Goal: Transaction & Acquisition: Purchase product/service

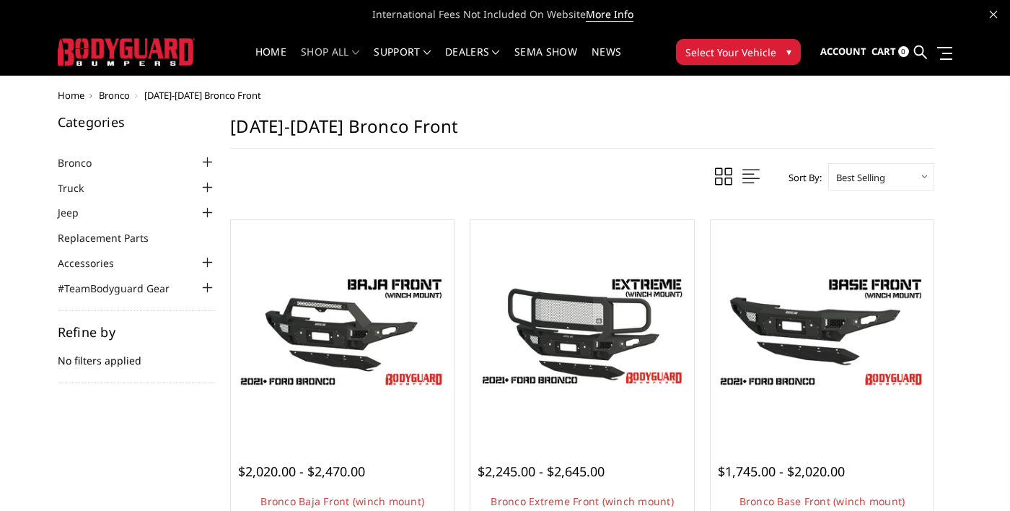
click at [214, 187] on div at bounding box center [206, 187] width 17 height 17
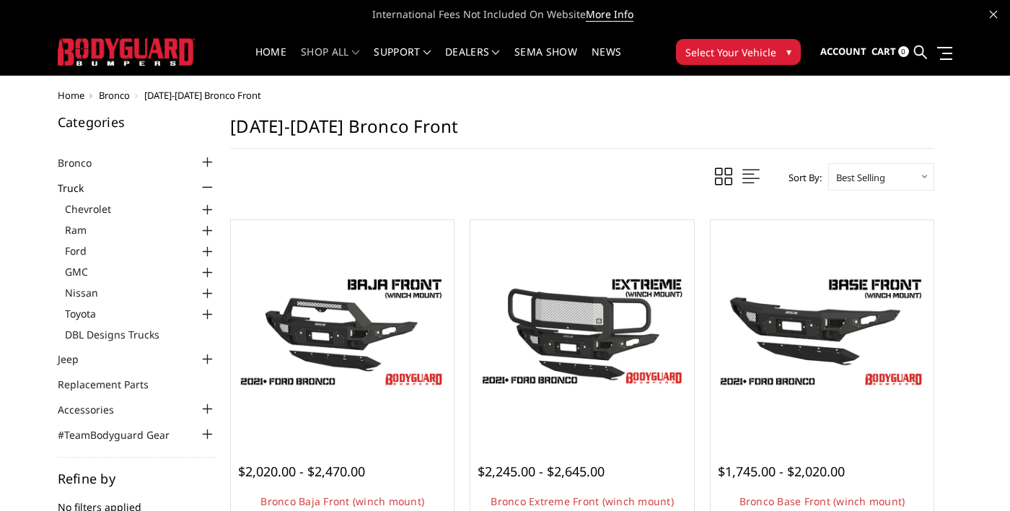
click at [213, 253] on div at bounding box center [206, 251] width 17 height 17
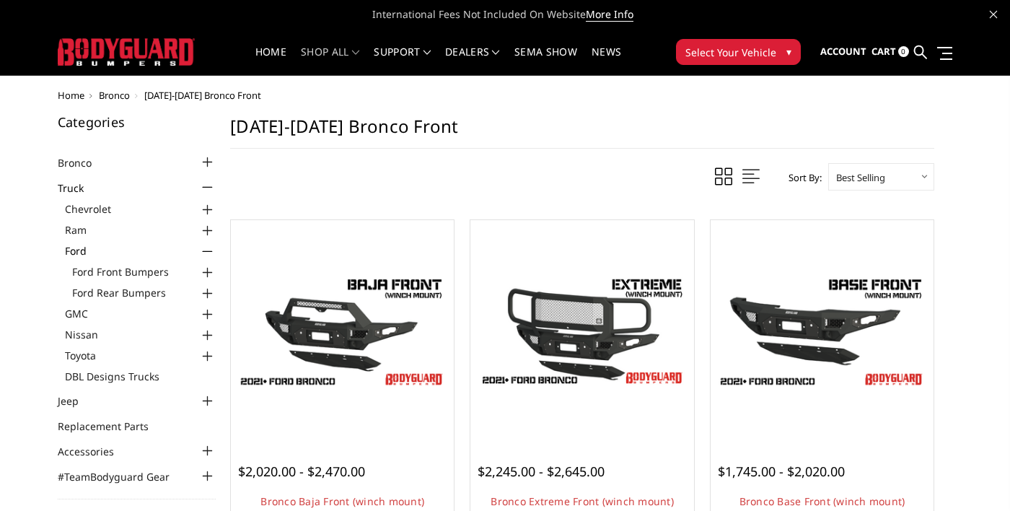
click at [214, 273] on div at bounding box center [206, 272] width 17 height 17
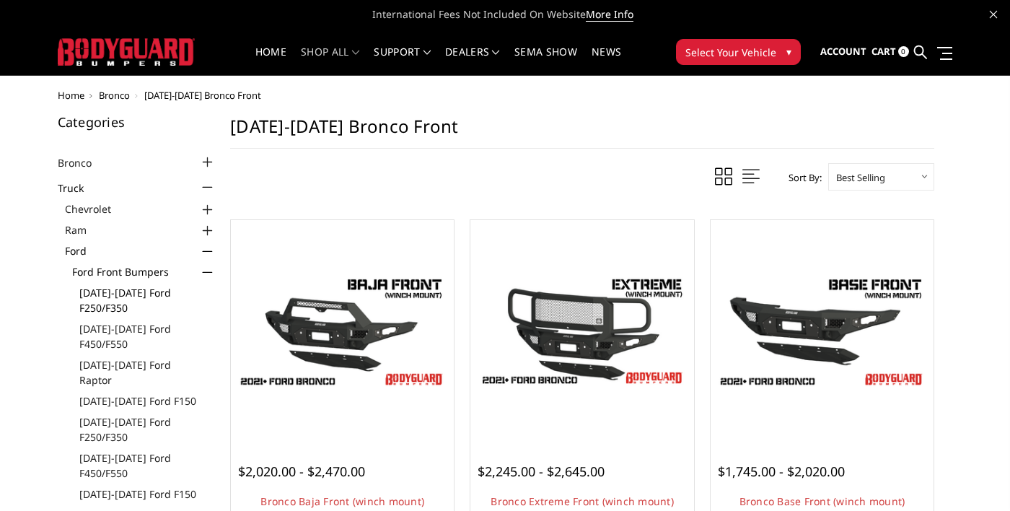
click at [121, 304] on link "[DATE]-[DATE] Ford F250/F350" at bounding box center [147, 300] width 137 height 30
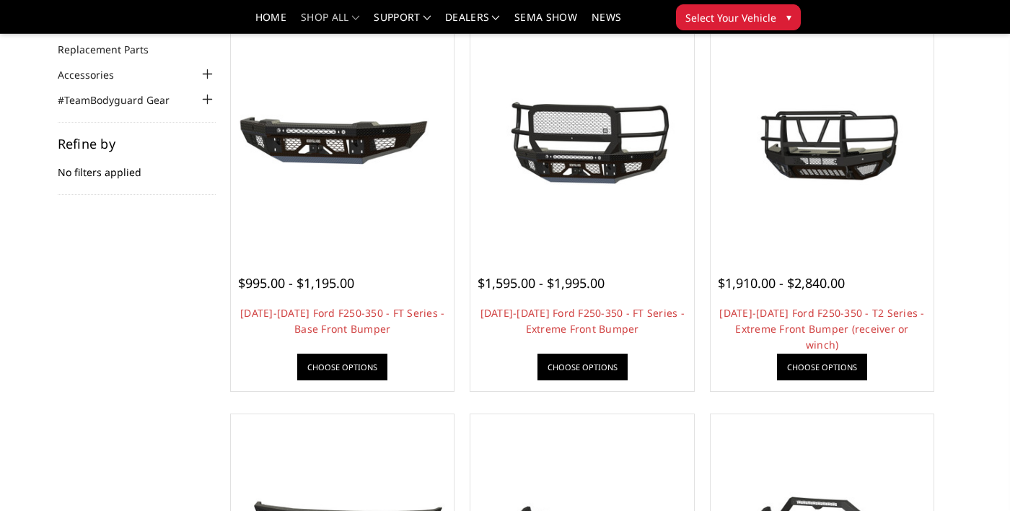
scroll to position [147, 0]
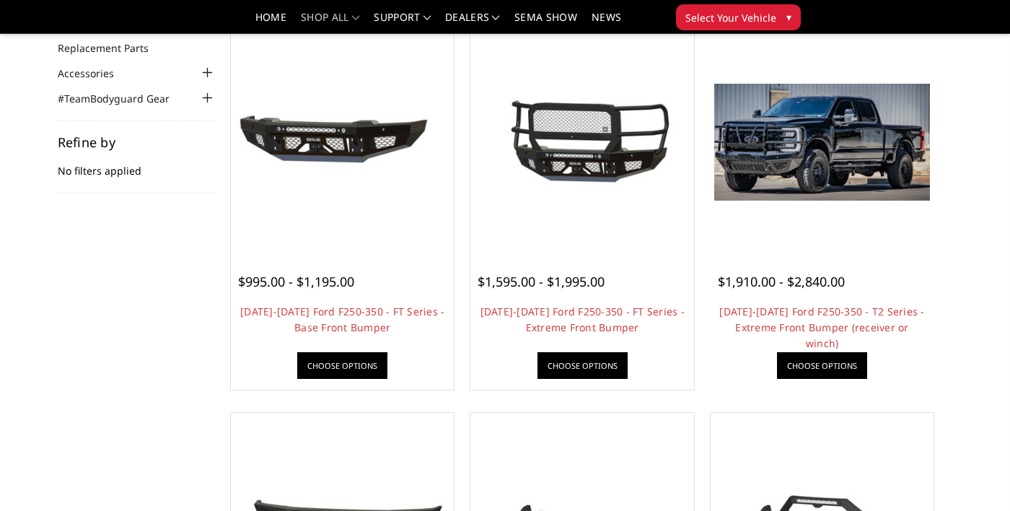
click at [845, 138] on img at bounding box center [822, 142] width 216 height 117
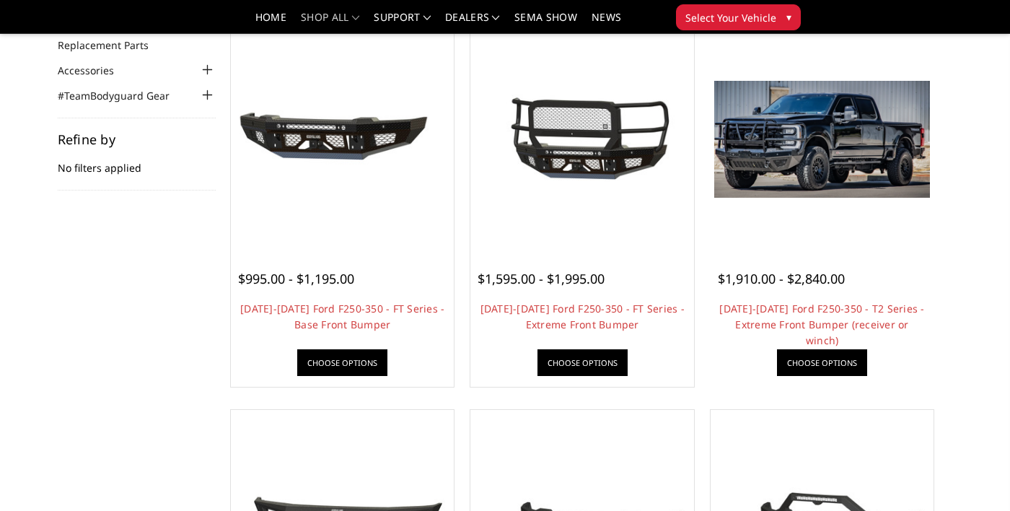
scroll to position [216, 0]
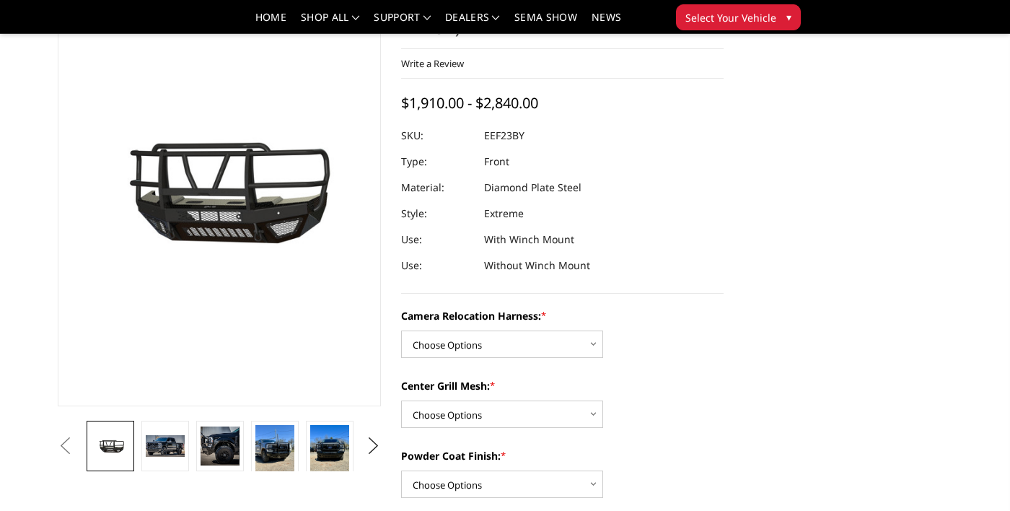
scroll to position [107, 0]
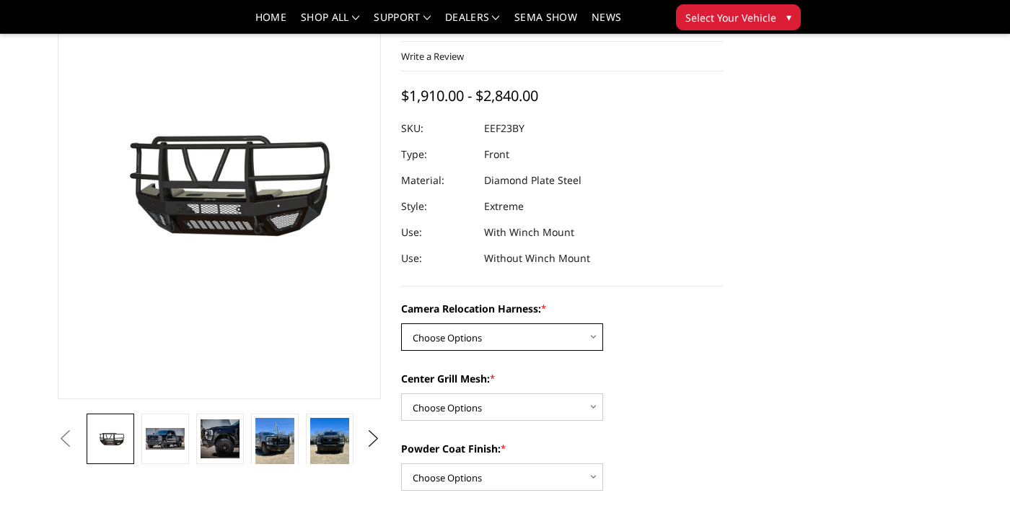
click at [592, 341] on select "Choose Options Without camera harness With camera harness" at bounding box center [502, 336] width 202 height 27
select select "3753"
click at [401, 323] on select "Choose Options Without camera harness With camera harness" at bounding box center [502, 336] width 202 height 27
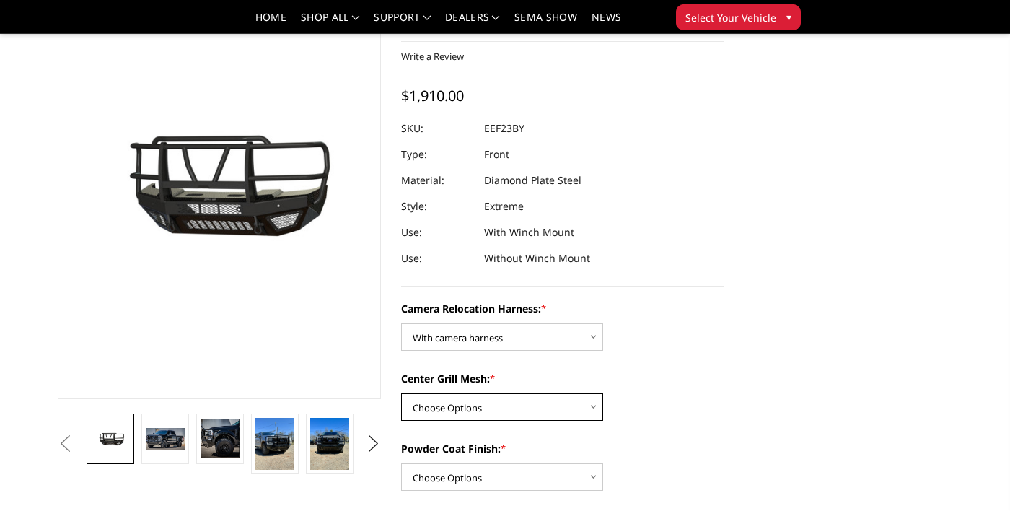
click at [589, 408] on select "Choose Options Without expanded metal With expanded metal" at bounding box center [502, 406] width 202 height 27
select select "3751"
click at [401, 393] on select "Choose Options Without expanded metal With expanded metal" at bounding box center [502, 406] width 202 height 27
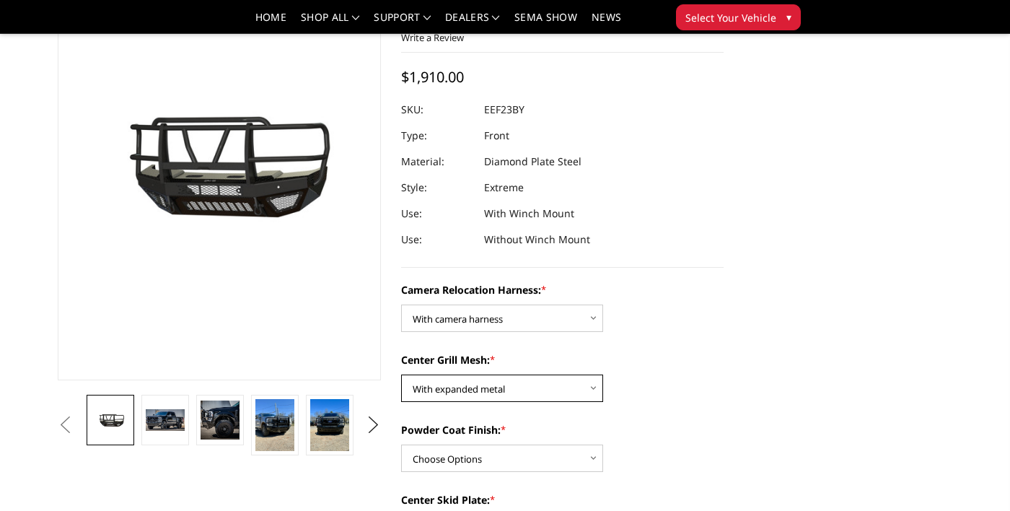
scroll to position [128, 0]
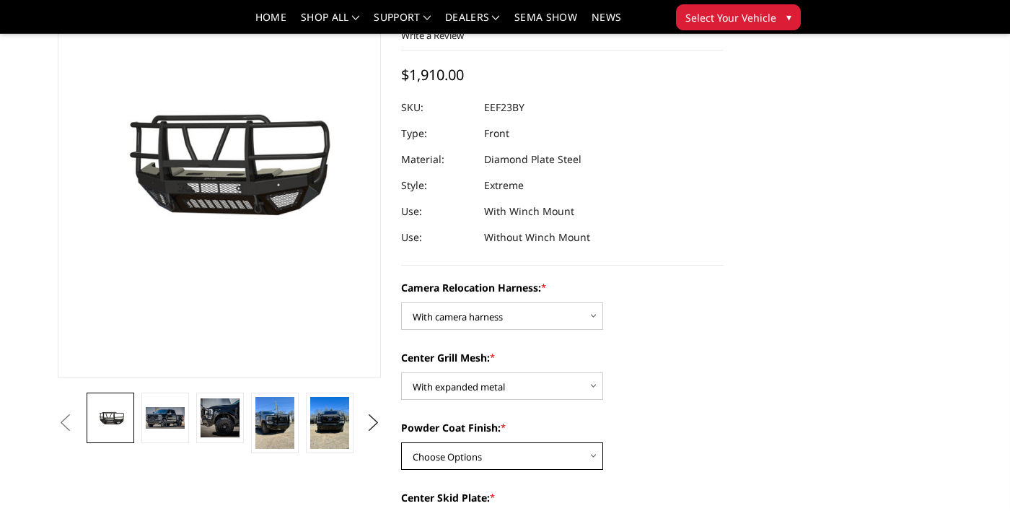
click at [583, 461] on select "Choose Options Textured Black Powder Coat Gloss Black Powder Coat Bare Metal" at bounding box center [502, 455] width 202 height 27
select select "3748"
click at [401, 442] on select "Choose Options Textured Black Powder Coat Gloss Black Powder Coat Bare Metal" at bounding box center [502, 455] width 202 height 27
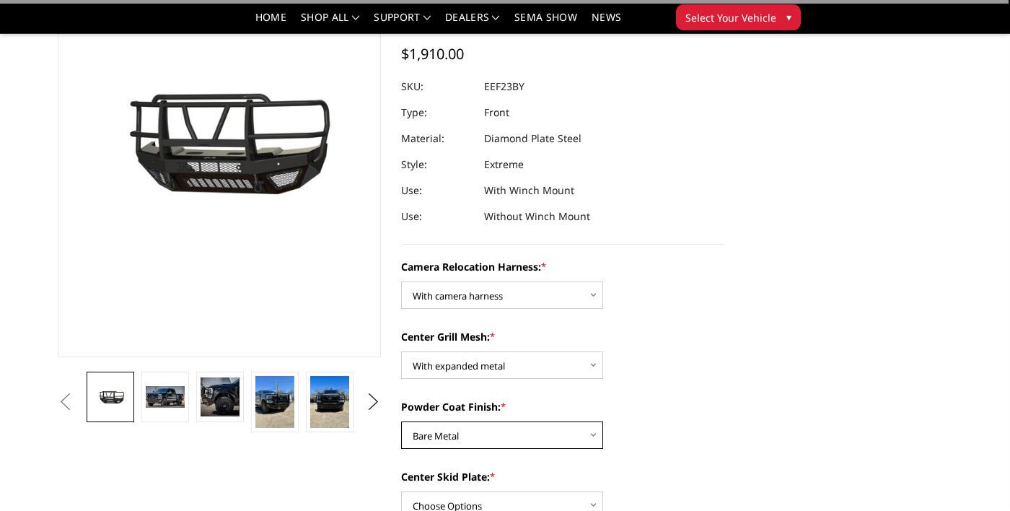
scroll to position [183, 0]
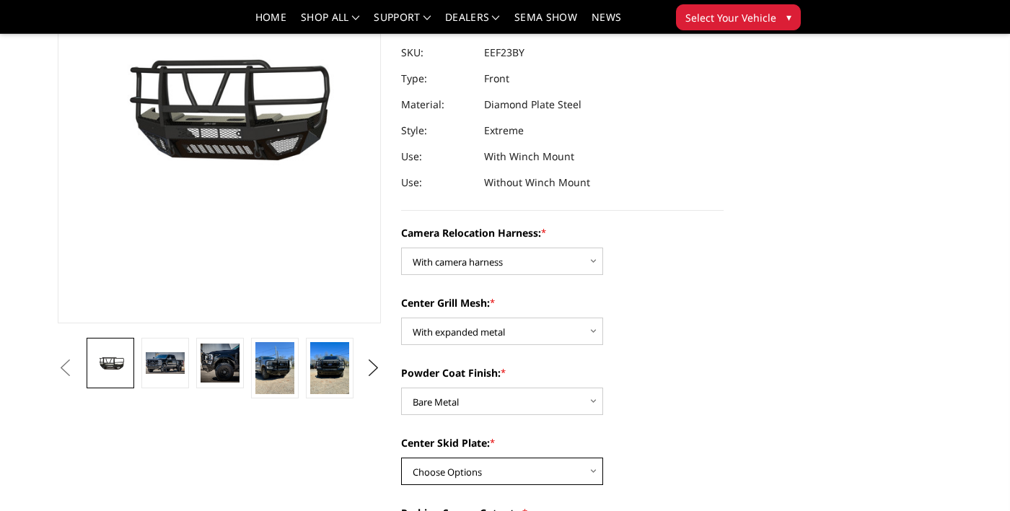
click at [581, 471] on select "Choose Options Winch Mount Skid Plate Standard Skid Plate (included) 2" Receive…" at bounding box center [502, 470] width 202 height 27
select select "3745"
click at [401, 457] on select "Choose Options Winch Mount Skid Plate Standard Skid Plate (included) 2" Receive…" at bounding box center [502, 470] width 202 height 27
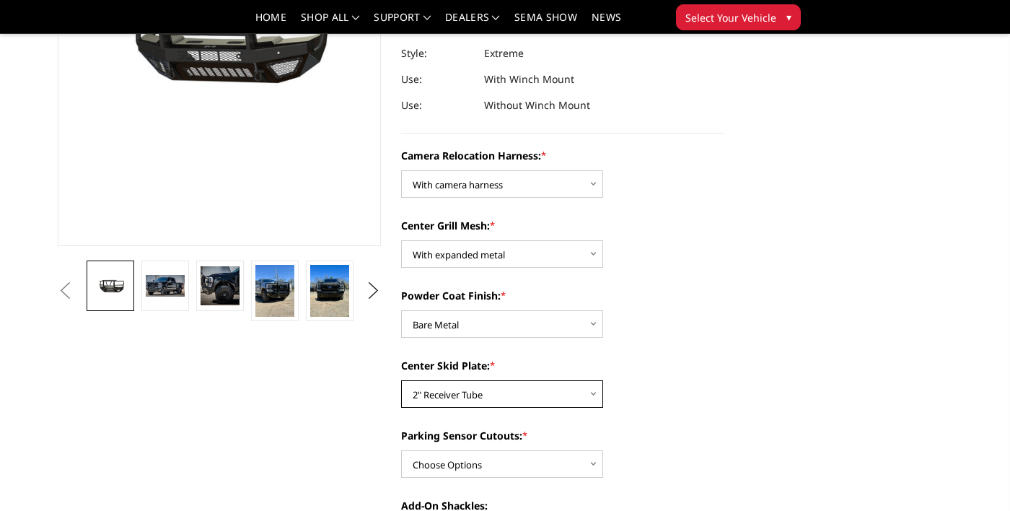
scroll to position [266, 0]
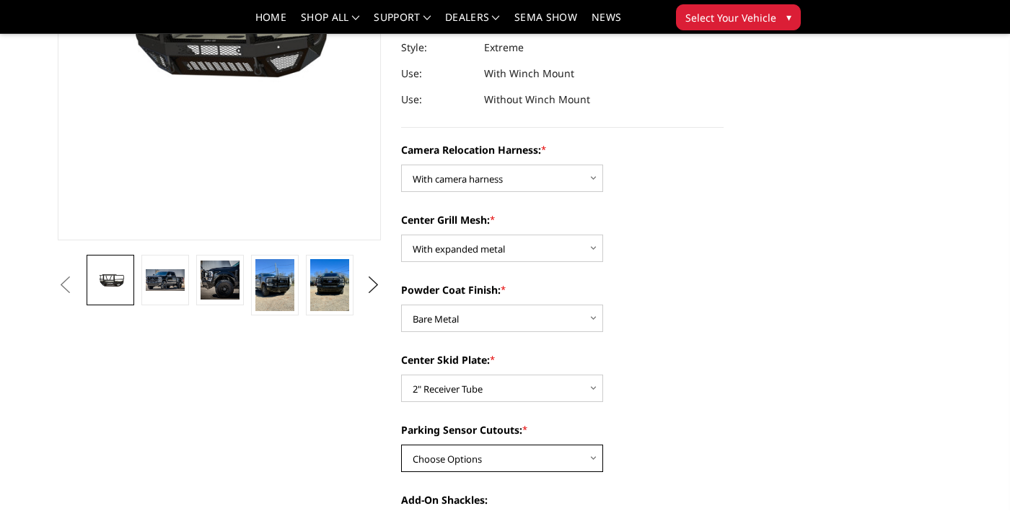
click at [583, 460] on select "Choose Options Yes - With Parking Sensor Cutouts" at bounding box center [502, 458] width 202 height 27
select select "3744"
click at [401, 445] on select "Choose Options Yes - With Parking Sensor Cutouts" at bounding box center [502, 458] width 202 height 27
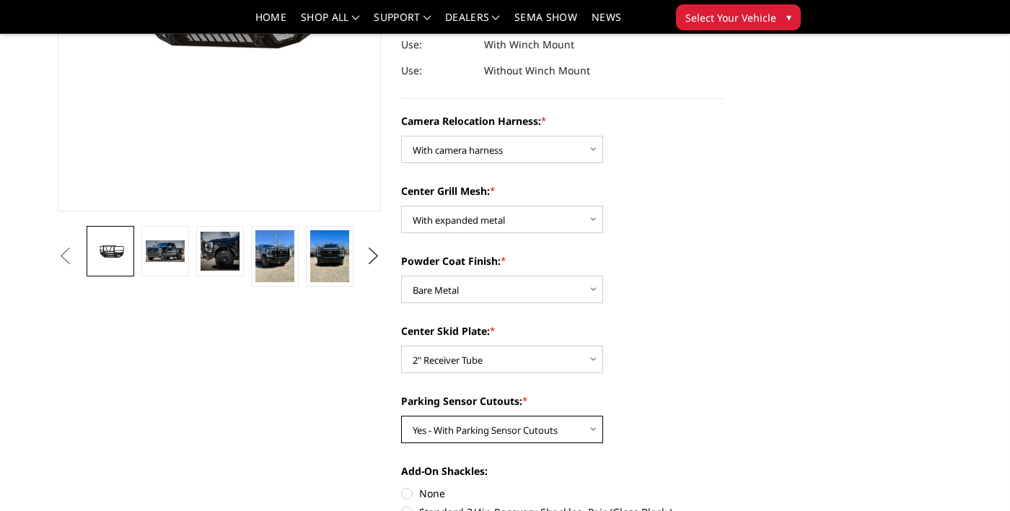
scroll to position [307, 0]
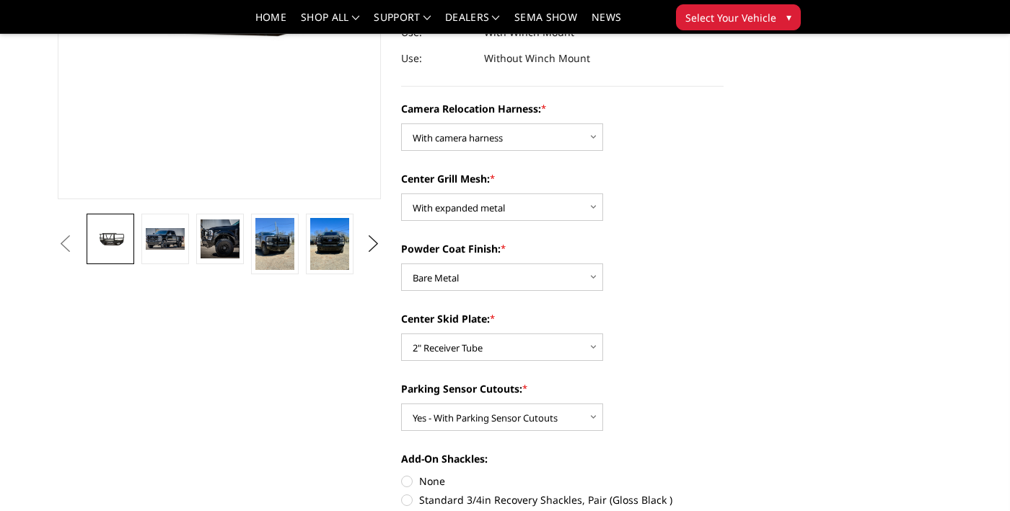
click at [623, 496] on label "Standard 3/4in Recovery Shackles, Pair (Gloss Black )" at bounding box center [562, 499] width 323 height 15
click at [724, 474] on input "Standard 3/4in Recovery Shackles, Pair (Gloss Black )" at bounding box center [724, 473] width 1 height 1
radio input "true"
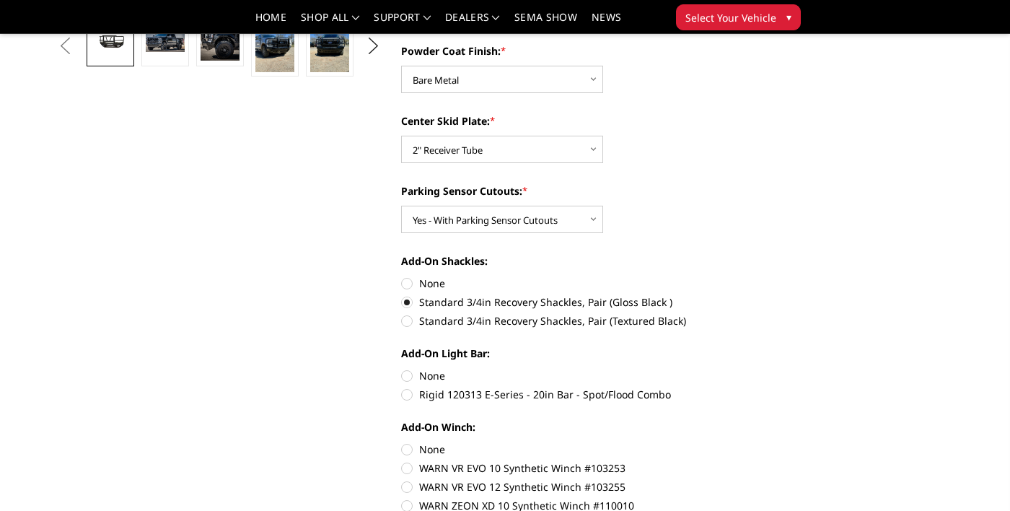
scroll to position [509, 0]
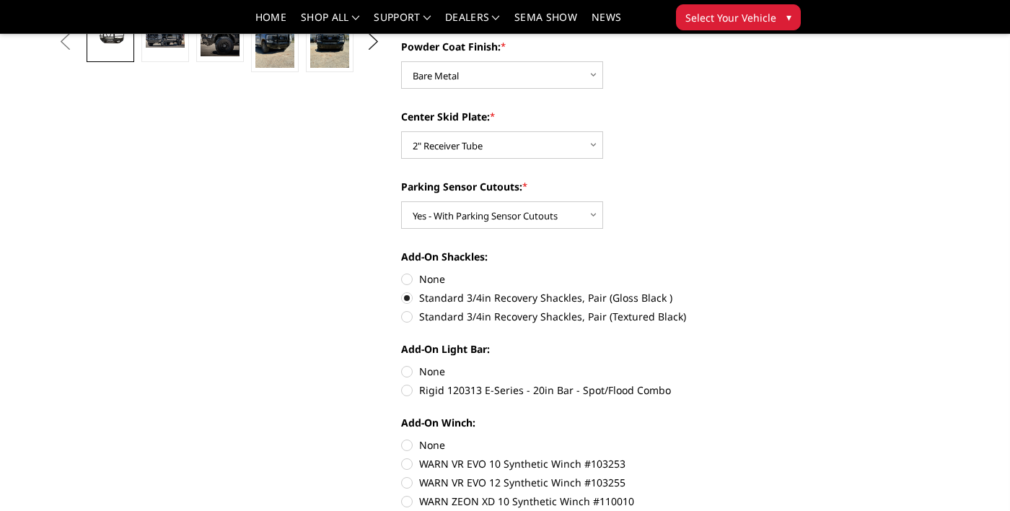
click at [423, 442] on label "None" at bounding box center [562, 444] width 323 height 15
click at [402, 438] on input "None" at bounding box center [401, 437] width 1 height 1
radio input "true"
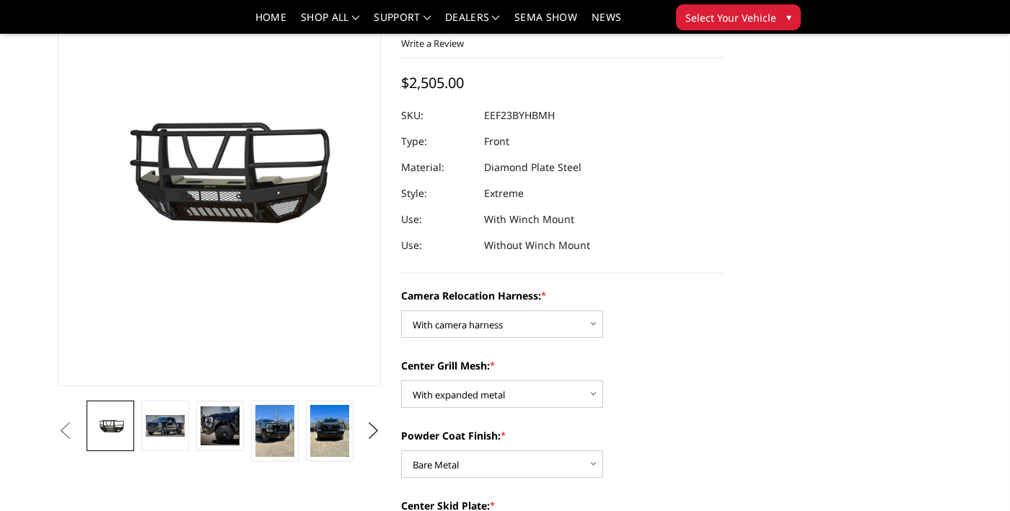
scroll to position [118, 0]
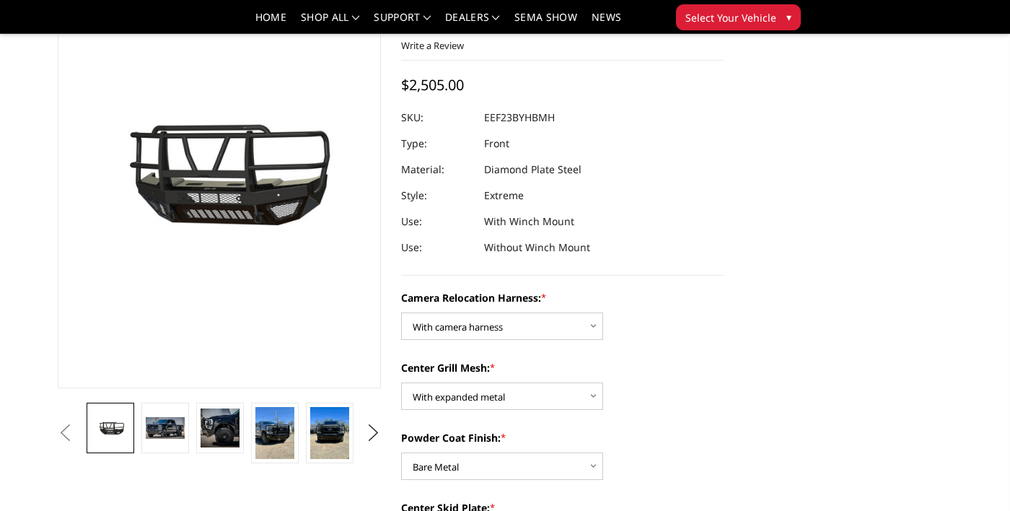
click at [258, 186] on img at bounding box center [520, 213] width 924 height 515
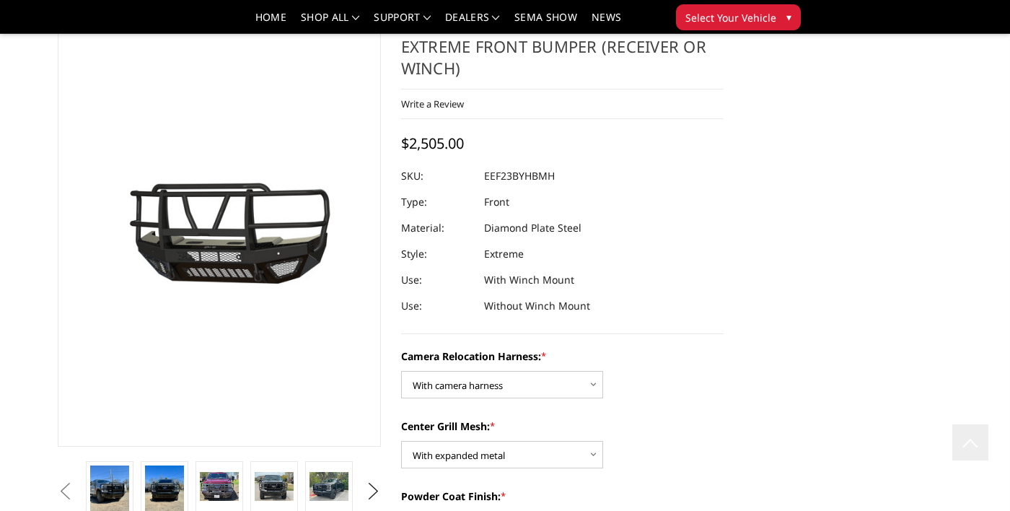
scroll to position [0, 0]
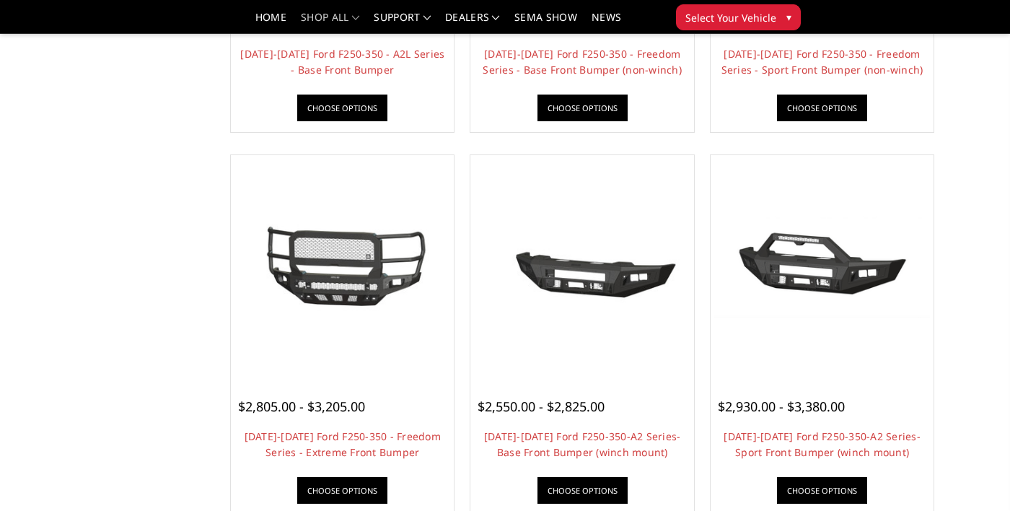
scroll to position [789, 0]
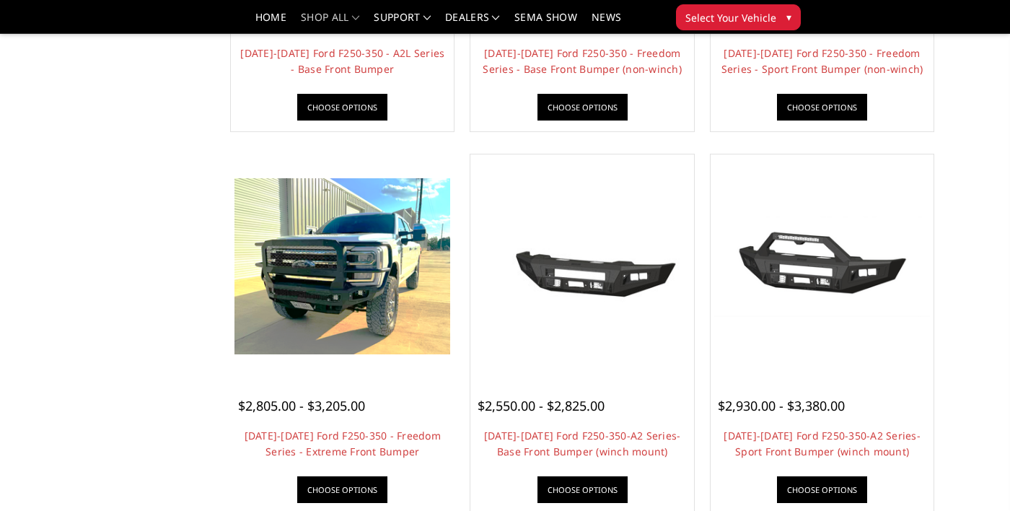
click at [349, 279] on img at bounding box center [343, 266] width 216 height 176
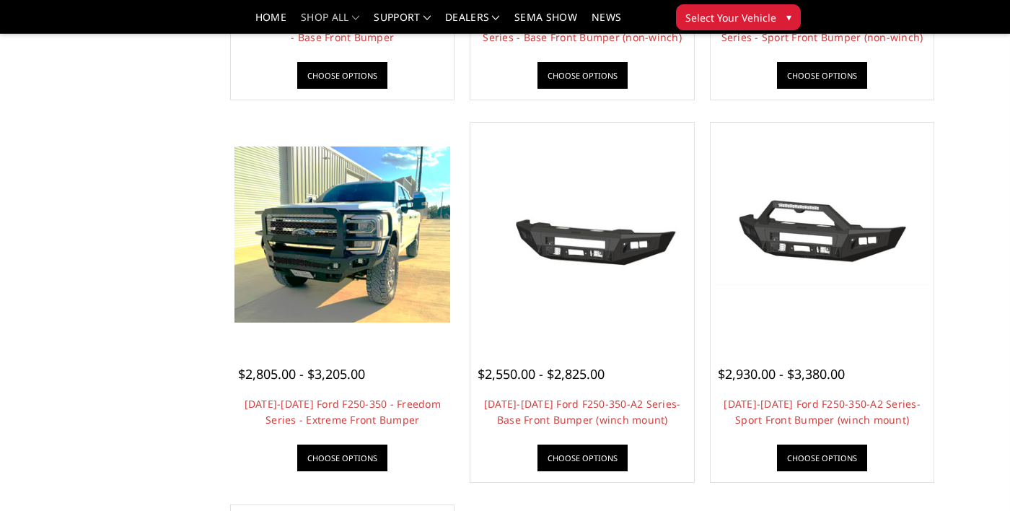
scroll to position [858, 0]
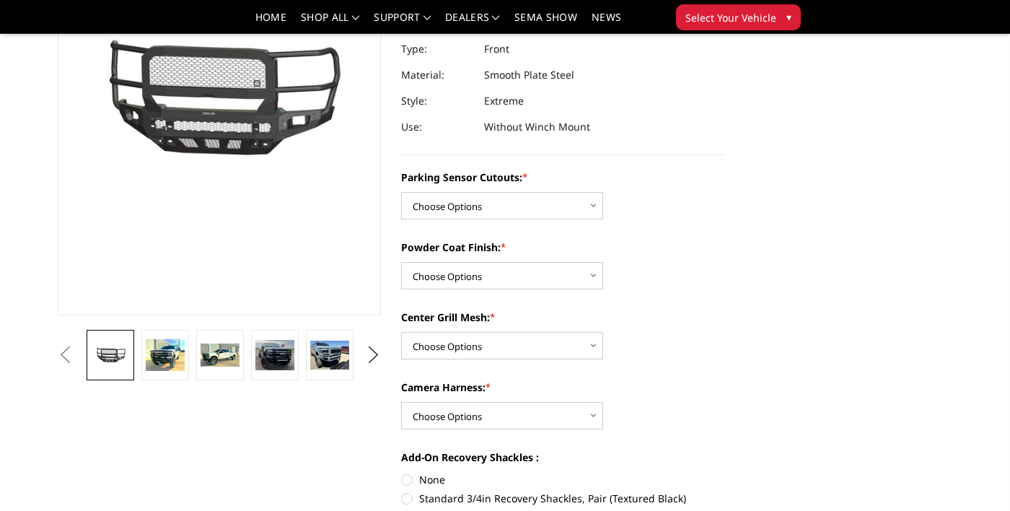
scroll to position [192, 0]
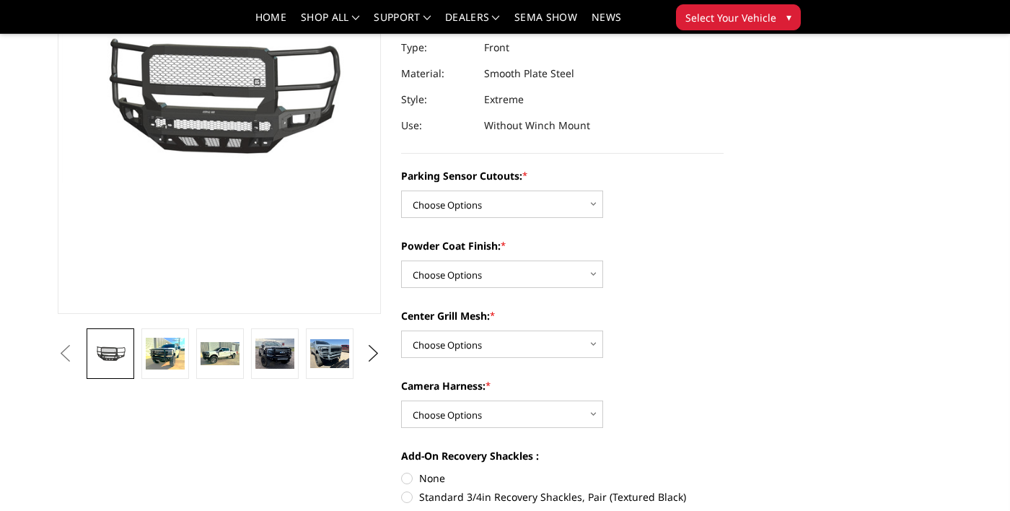
click at [241, 172] on img at bounding box center [520, 134] width 924 height 505
click at [215, 211] on img at bounding box center [520, 134] width 924 height 505
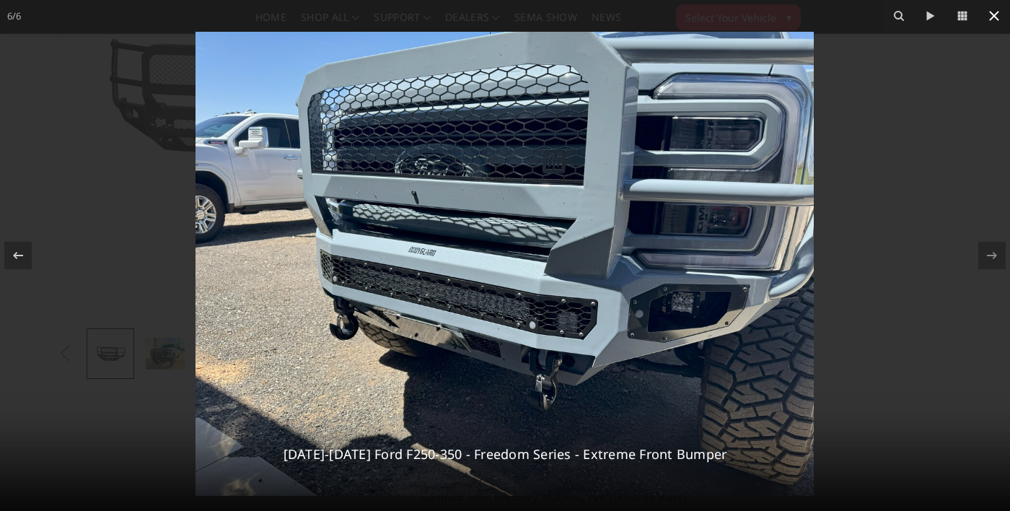
click at [988, 15] on icon at bounding box center [994, 15] width 17 height 17
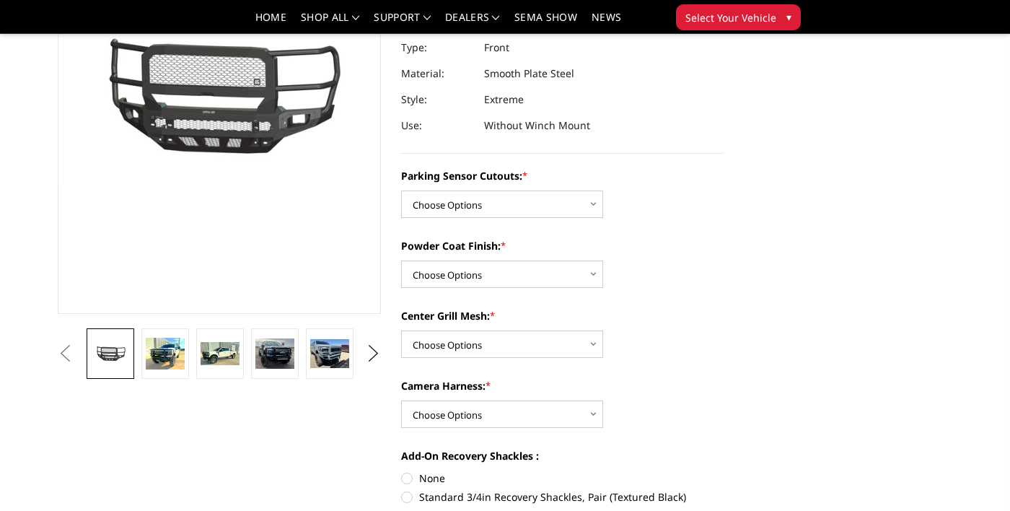
scroll to position [0, 56]
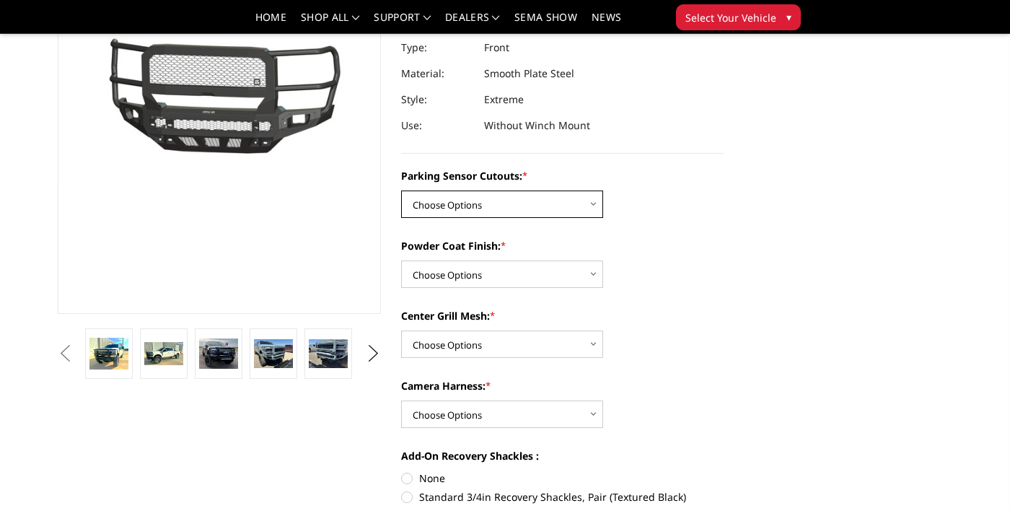
click at [585, 204] on select "Choose Options No - Without Parking Sensor Cutouts Yes - With Parking Sensor Cu…" at bounding box center [502, 204] width 202 height 27
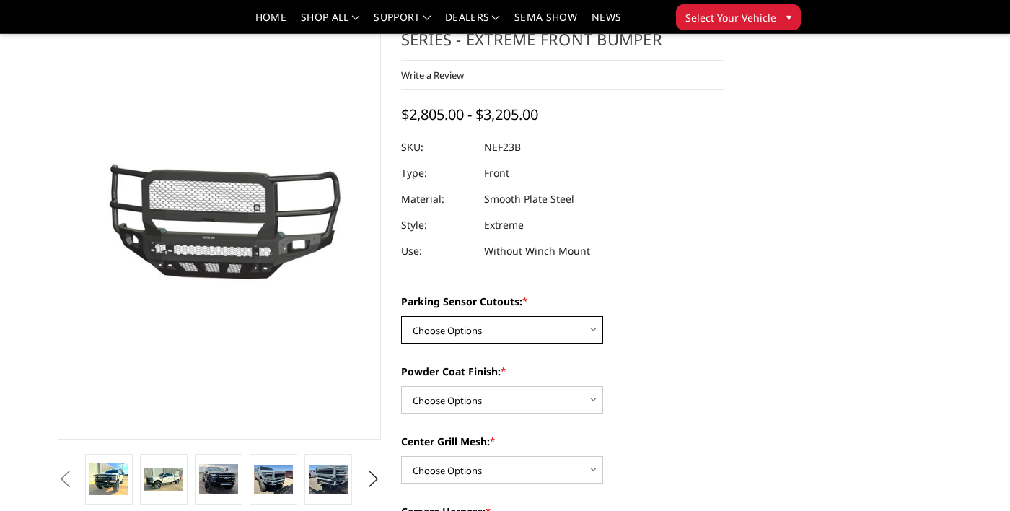
scroll to position [63, 0]
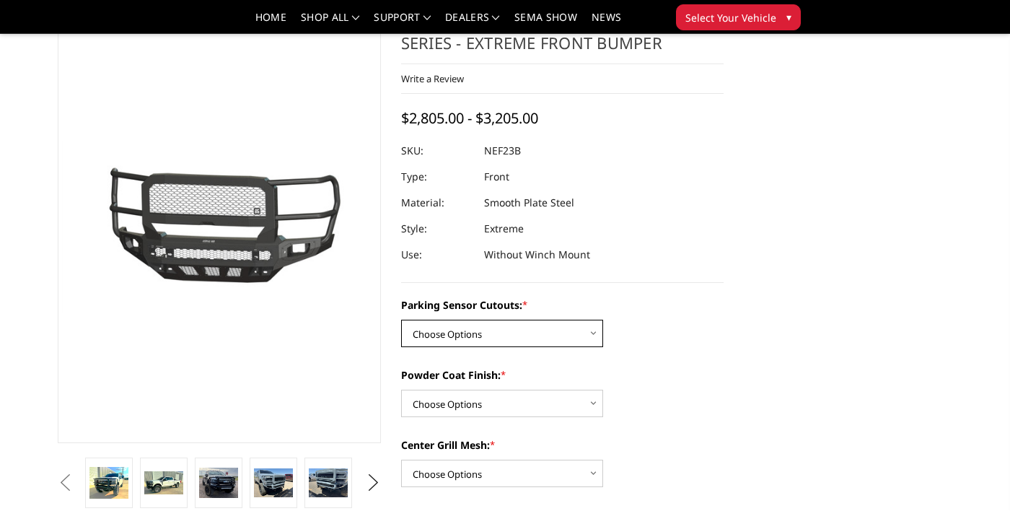
click at [579, 331] on select "Choose Options No - Without Parking Sensor Cutouts Yes - With Parking Sensor Cu…" at bounding box center [502, 333] width 202 height 27
select select "2583"
click at [401, 320] on select "Choose Options No - Without Parking Sensor Cutouts Yes - With Parking Sensor Cu…" at bounding box center [502, 333] width 202 height 27
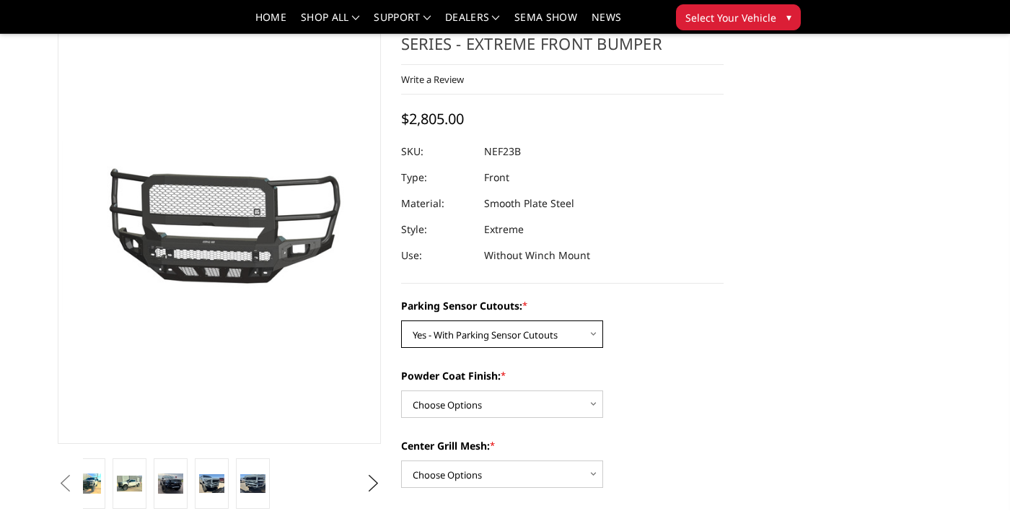
scroll to position [78, 0]
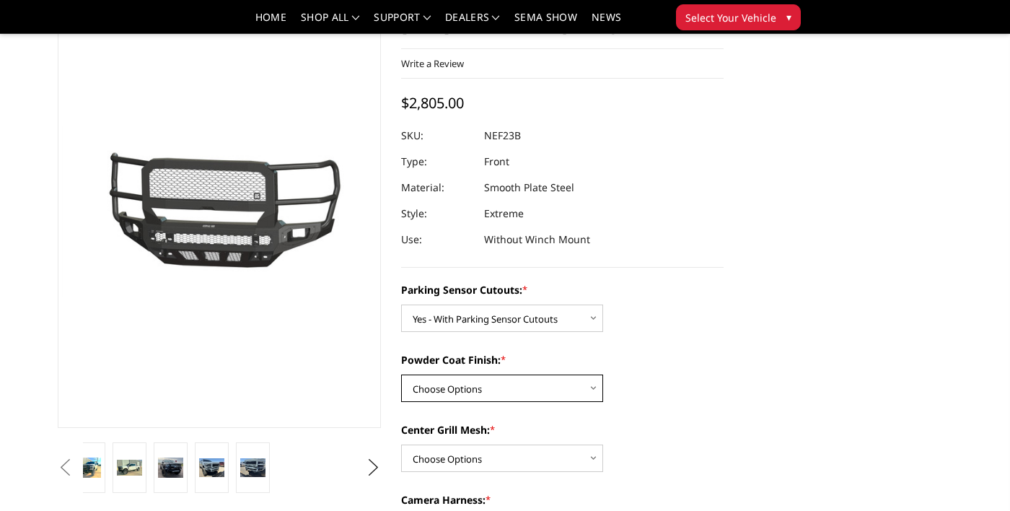
click at [584, 382] on select "Choose Options Bare Metal Textured Black Powder Coat" at bounding box center [502, 388] width 202 height 27
select select "2584"
click at [401, 375] on select "Choose Options Bare Metal Textured Black Powder Coat" at bounding box center [502, 388] width 202 height 27
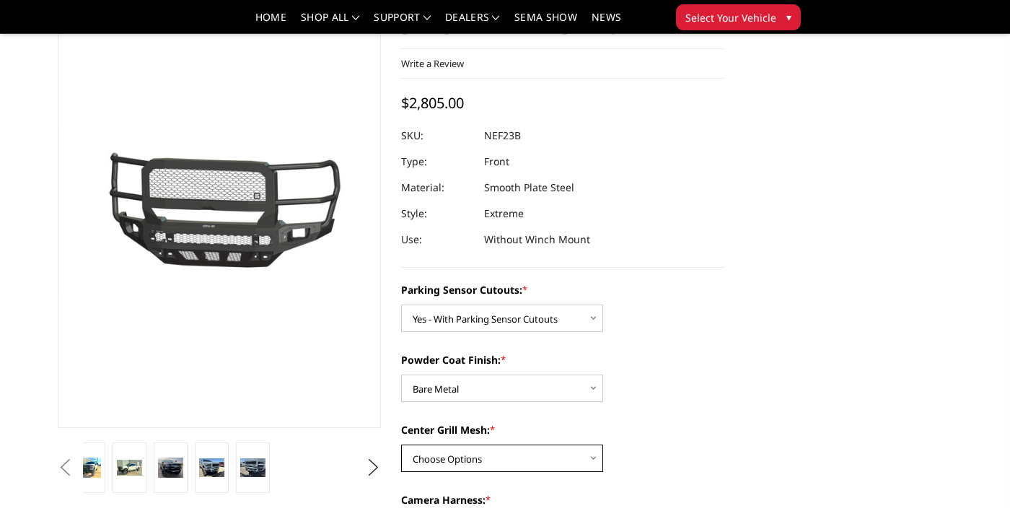
click at [581, 459] on select "Choose Options With Center Grill Mesh Without Center Grill Mesh" at bounding box center [502, 458] width 202 height 27
select select "2586"
click at [401, 445] on select "Choose Options With Center Grill Mesh Without Center Grill Mesh" at bounding box center [502, 458] width 202 height 27
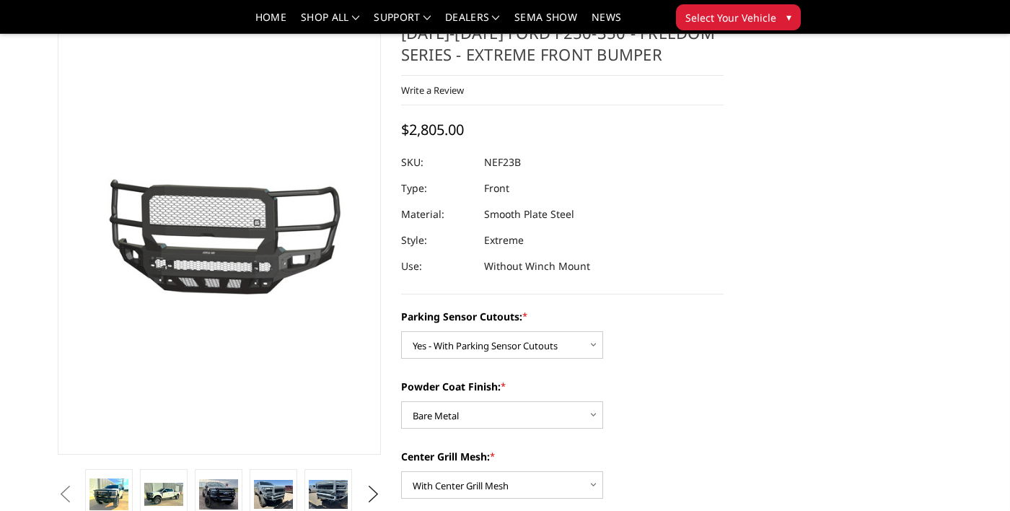
select select "2588"
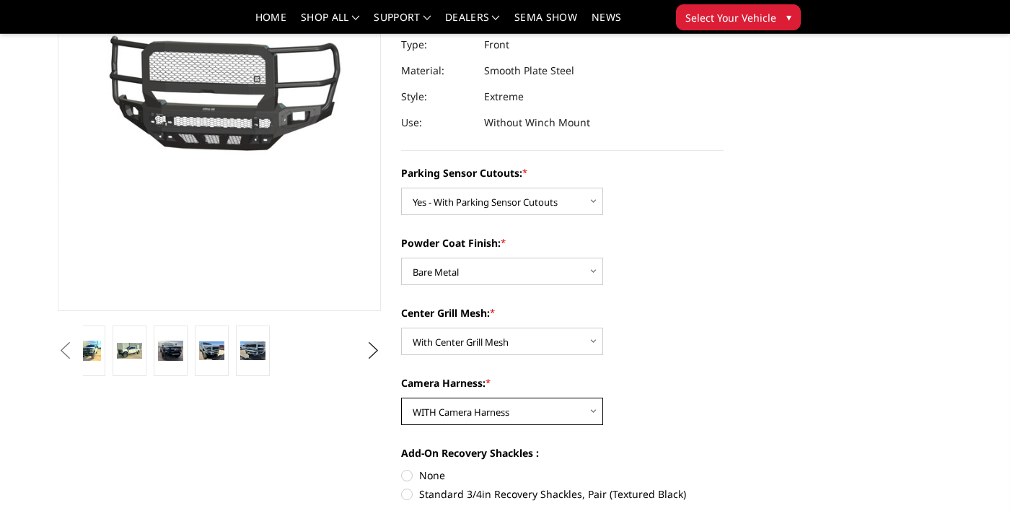
scroll to position [0, 0]
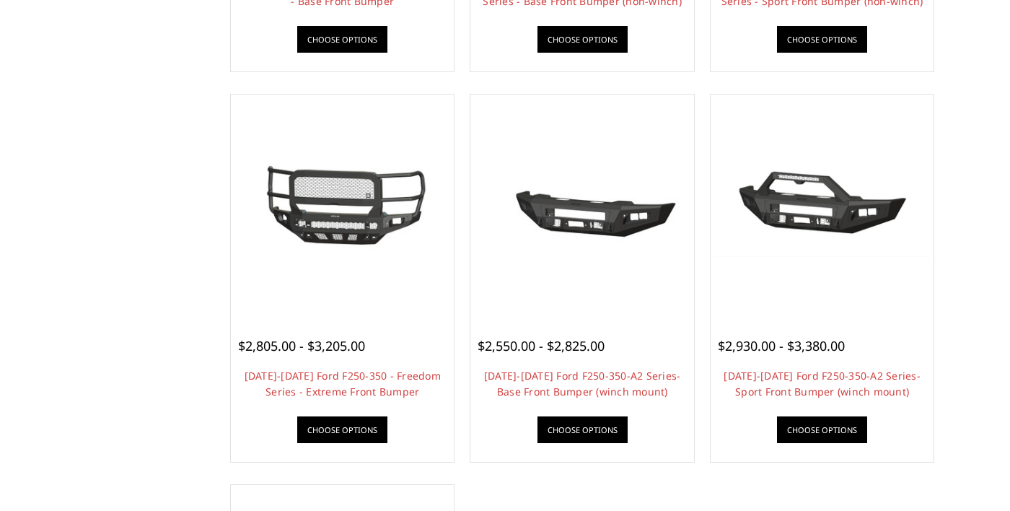
scroll to position [858, 0]
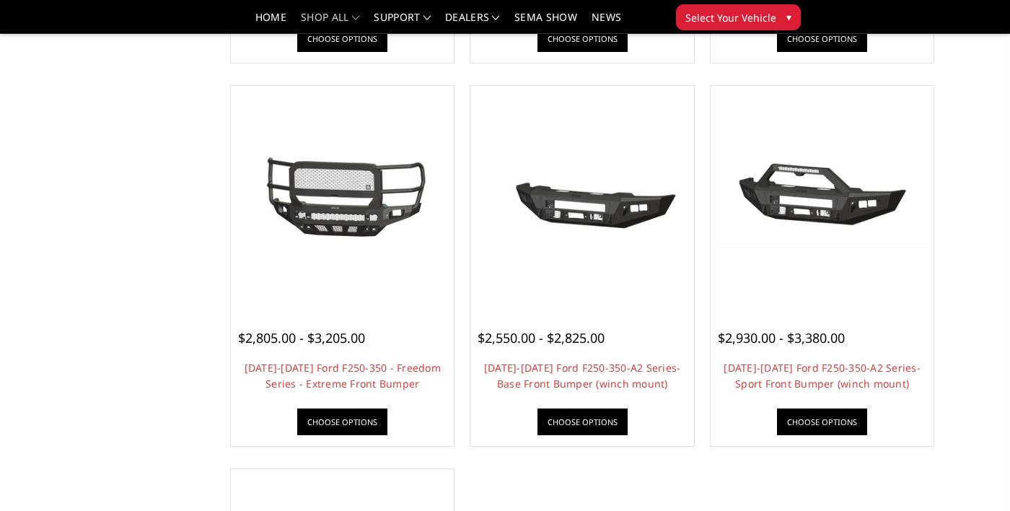
click at [766, 14] on span "Select Your Vehicle" at bounding box center [731, 17] width 91 height 15
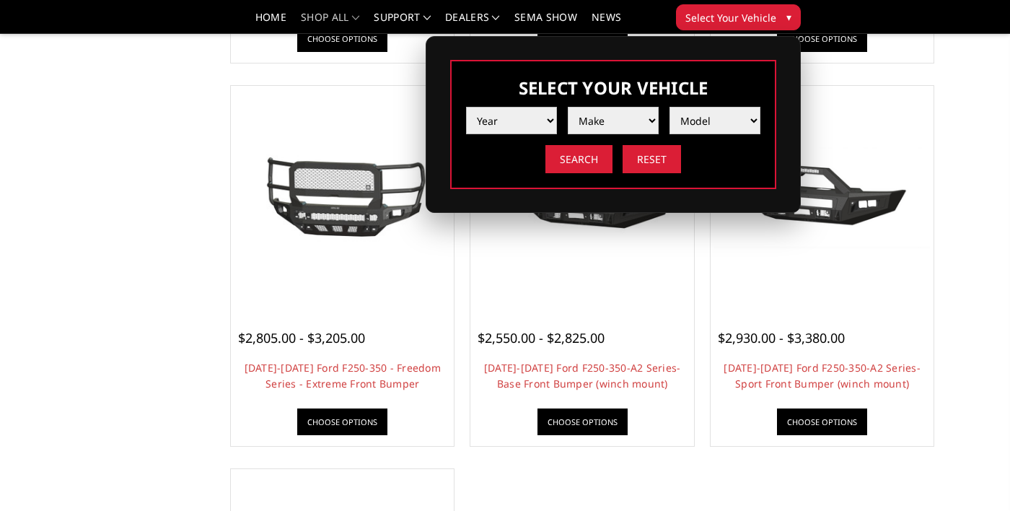
click at [527, 121] on select "Year [DATE] 2024 2023 2022 2021 2020 2019 2018 2017 2016 2015 2014 2013 2012 20…" at bounding box center [511, 120] width 91 height 27
select select "yr_2024"
click at [466, 107] on select "Year 2025 2024 2023 2022 2021 2020 2019 2018 2017 2016 2015 2014 2013 2012 2011…" at bounding box center [511, 120] width 91 height 27
click at [627, 122] on select "Make Chevrolet Ford GMC Ram Toyota" at bounding box center [613, 120] width 91 height 27
select select "mk_ford"
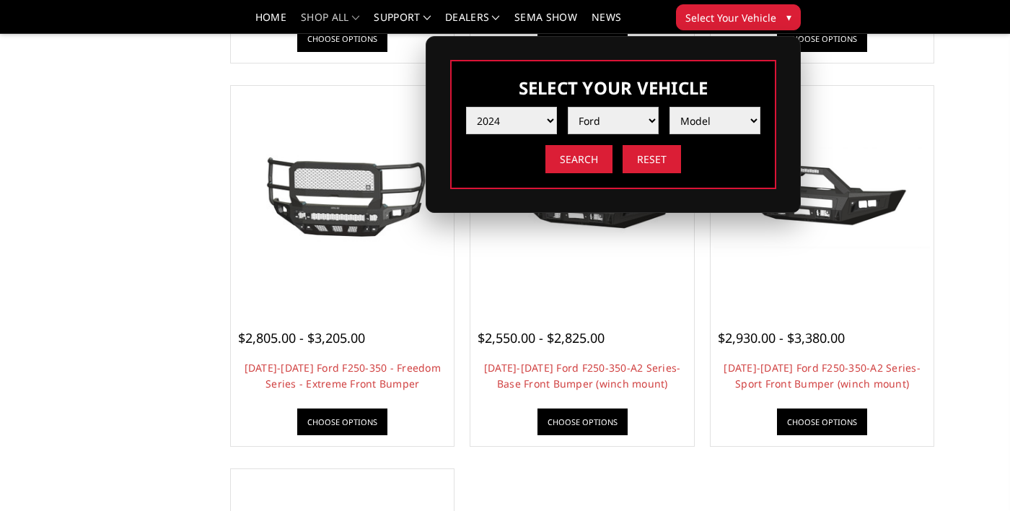
click at [568, 107] on select "Make Chevrolet Ford GMC Ram Toyota" at bounding box center [613, 120] width 91 height 27
click at [737, 118] on select "Model F150 F150 Raptor F250 / F350 F450 F550" at bounding box center [715, 120] width 91 height 27
select select "md_f250-f350"
click at [670, 107] on select "Model F150 F150 Raptor F250 / F350 F450 F550" at bounding box center [715, 120] width 91 height 27
click at [584, 159] on input "Search" at bounding box center [579, 159] width 67 height 28
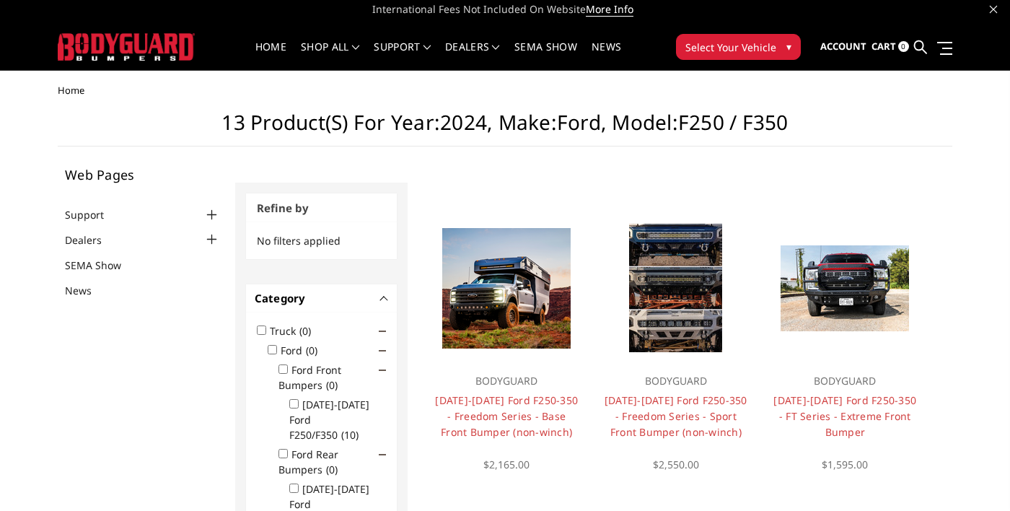
scroll to position [2, 0]
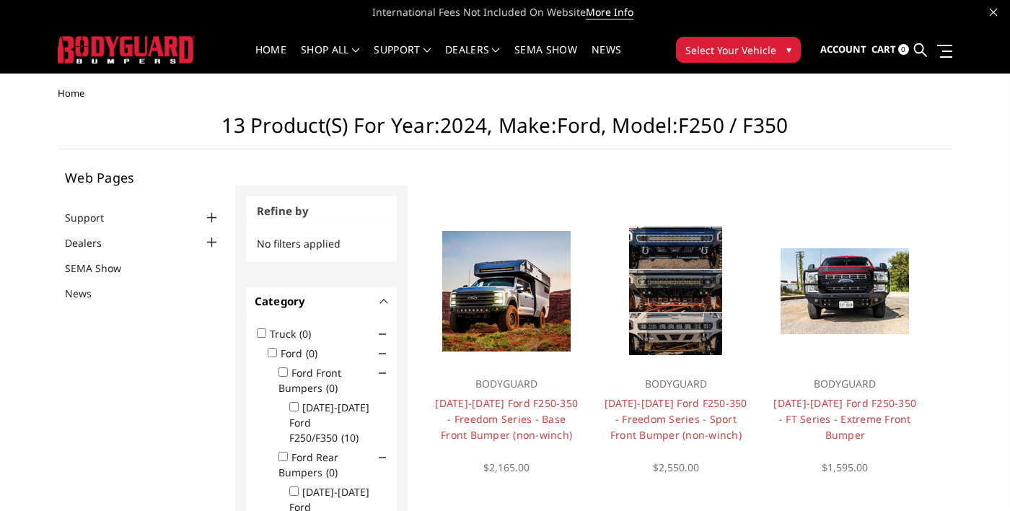
click at [295, 486] on input "[DATE]-[DATE] Ford F250/F350/F450 (3)" at bounding box center [293, 490] width 9 height 9
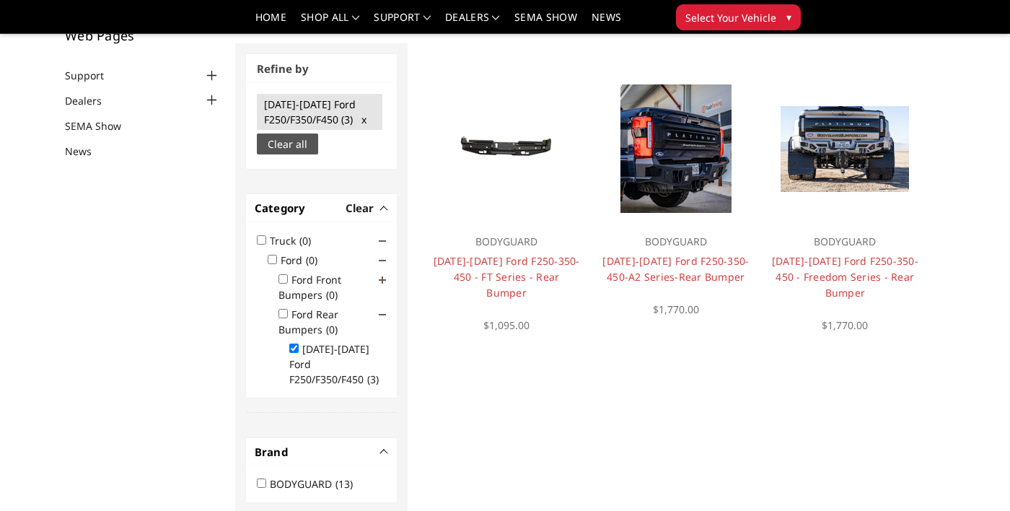
scroll to position [102, 0]
click at [298, 349] on input "[DATE]-[DATE] Ford F250/F350/F450 (3)" at bounding box center [293, 347] width 9 height 9
checkbox input "false"
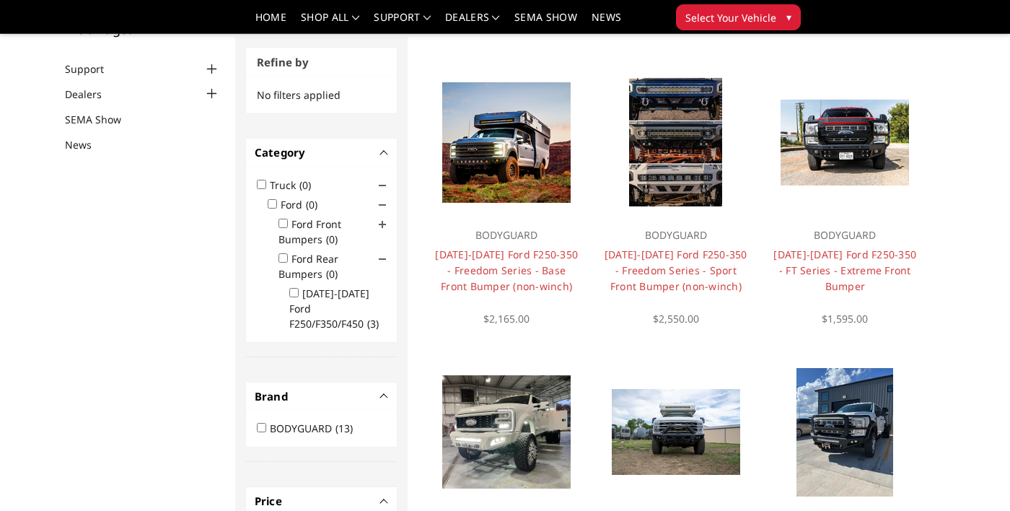
scroll to position [108, 0]
click at [382, 226] on span at bounding box center [382, 224] width 7 height 7
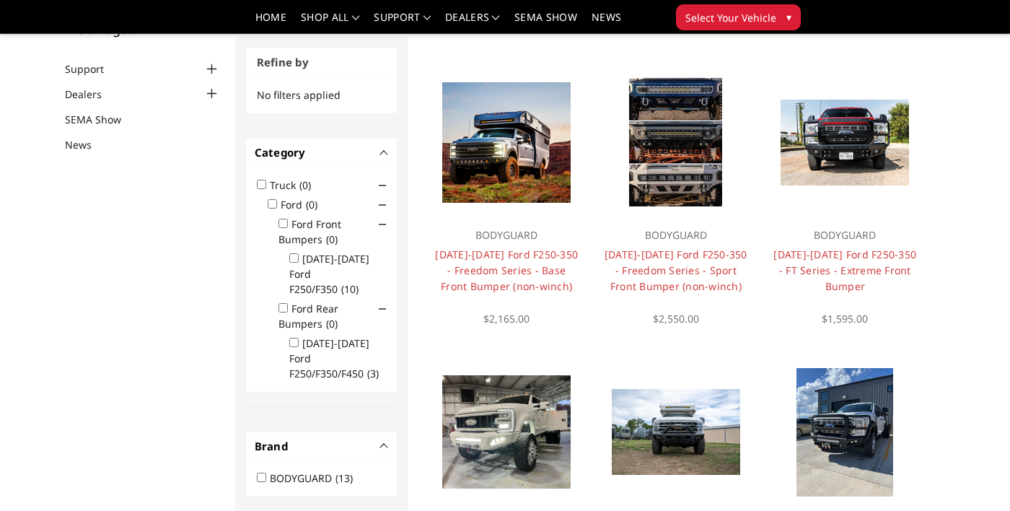
click at [294, 262] on input "2023-2025 Ford F250/F350 (10)" at bounding box center [293, 257] width 9 height 9
checkbox input "true"
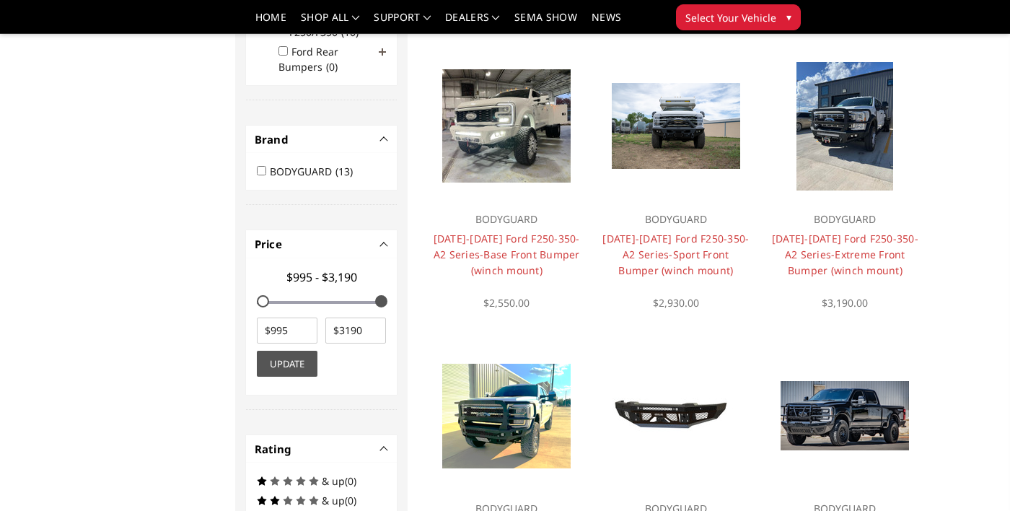
scroll to position [414, 0]
click at [881, 252] on link "[DATE]-[DATE] Ford F250-350-A2 Series-Extreme Front Bumper (winch mount)" at bounding box center [845, 254] width 146 height 45
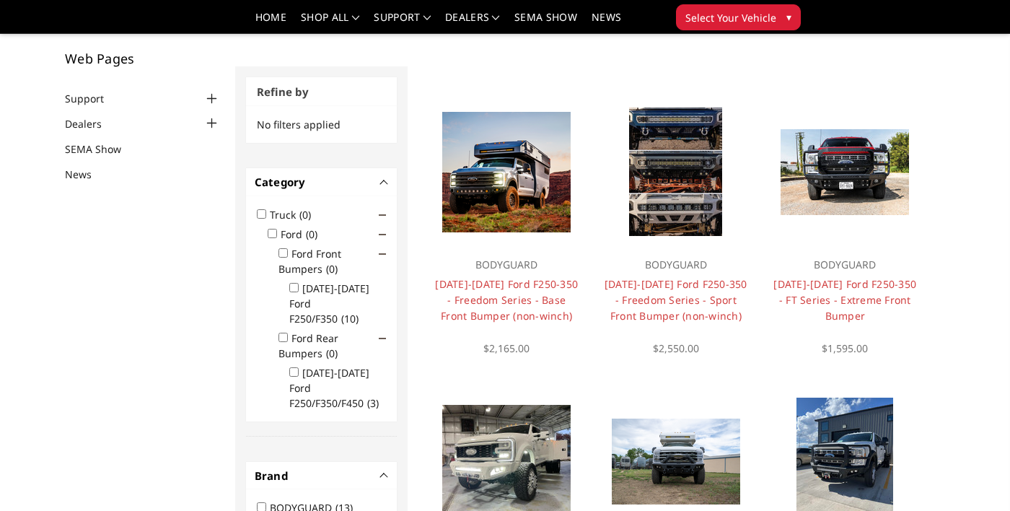
scroll to position [61, 0]
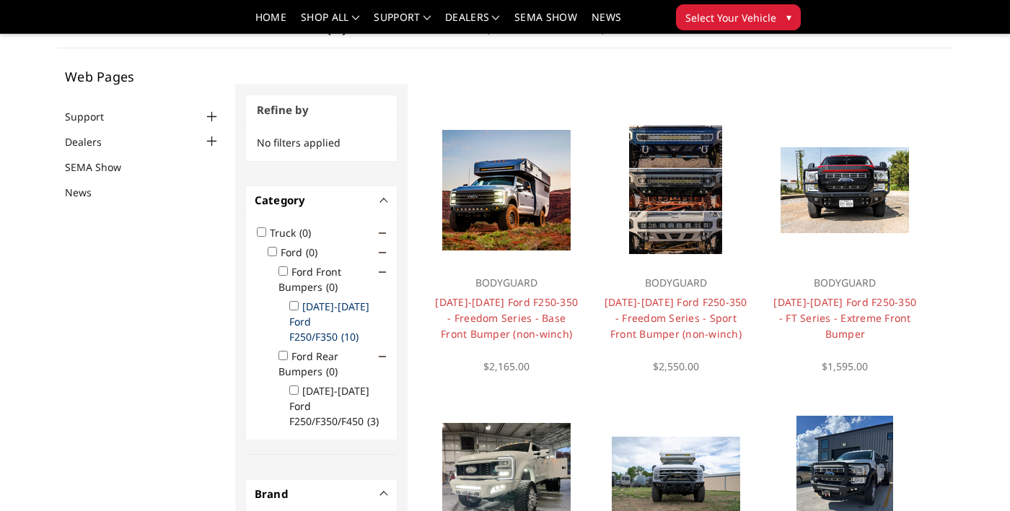
click at [342, 313] on label "[DATE]-[DATE] Ford F250/F350 (10)" at bounding box center [329, 321] width 80 height 44
click at [299, 310] on input "[DATE]-[DATE] Ford F250/F350 (10)" at bounding box center [293, 305] width 9 height 9
checkbox input "true"
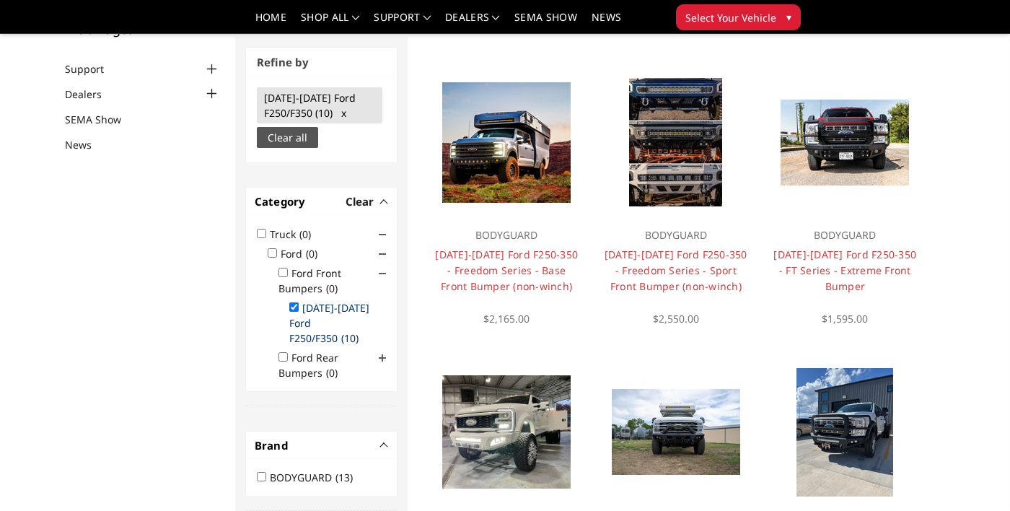
scroll to position [108, 0]
click at [871, 263] on link "[DATE]-[DATE] Ford F250-350 - FT Series - Extreme Front Bumper" at bounding box center [845, 270] width 143 height 45
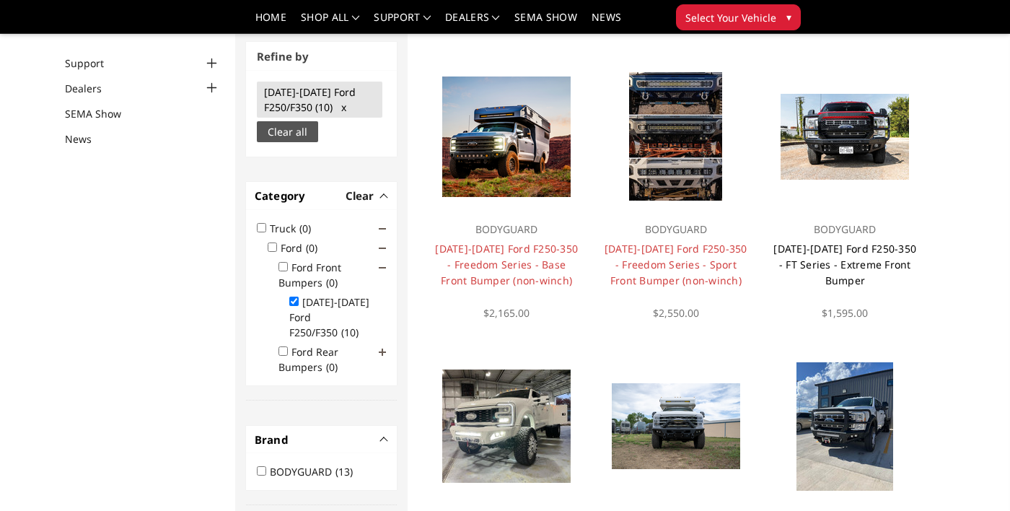
scroll to position [178, 0]
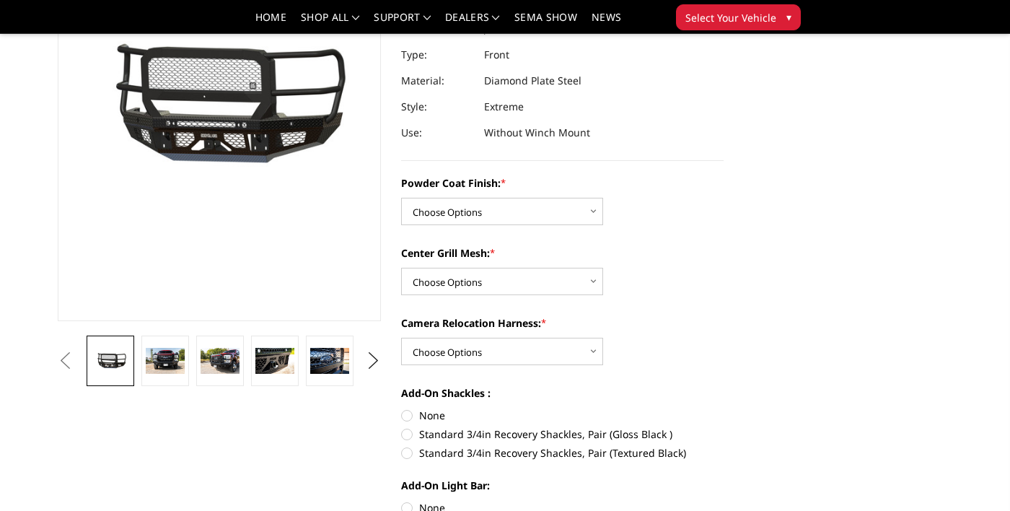
scroll to position [188, 0]
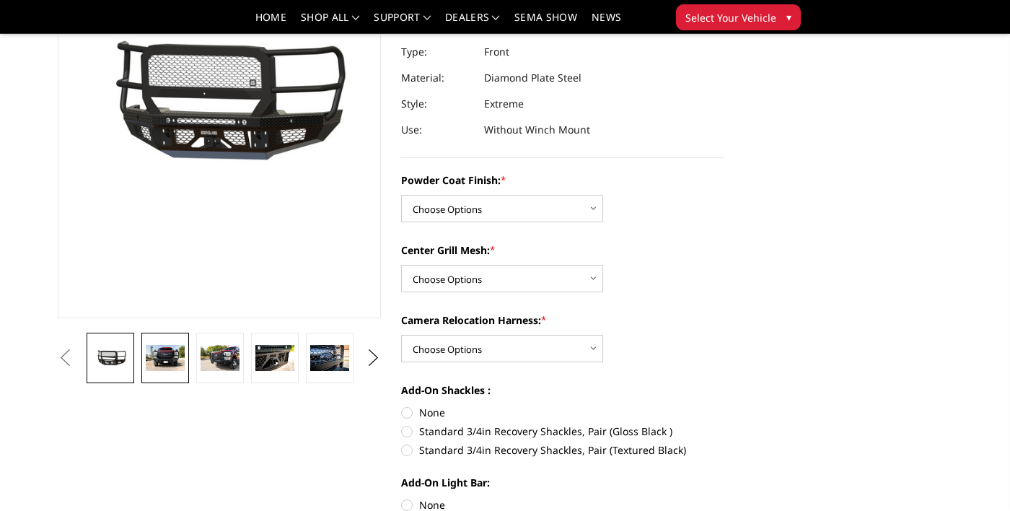
click at [170, 360] on img at bounding box center [165, 358] width 39 height 26
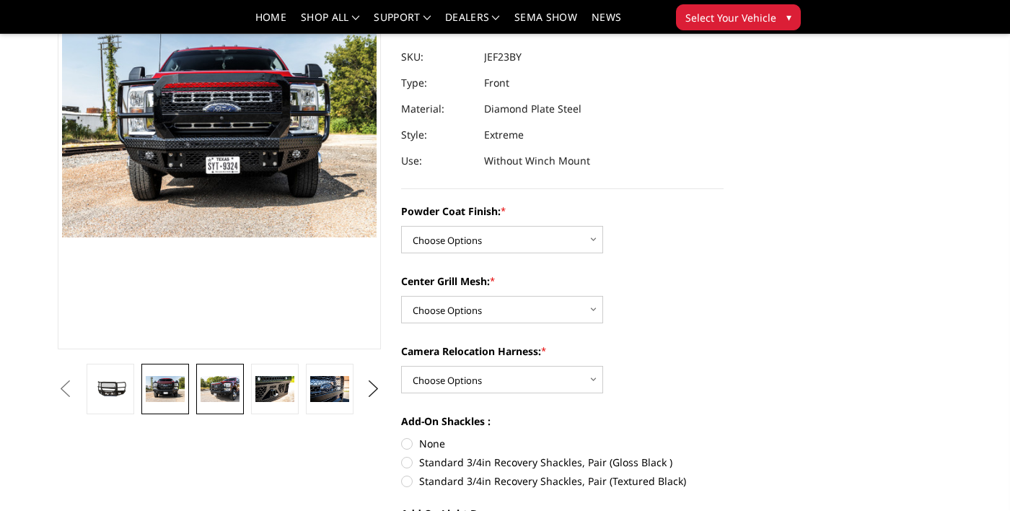
click at [226, 385] on img at bounding box center [220, 389] width 39 height 26
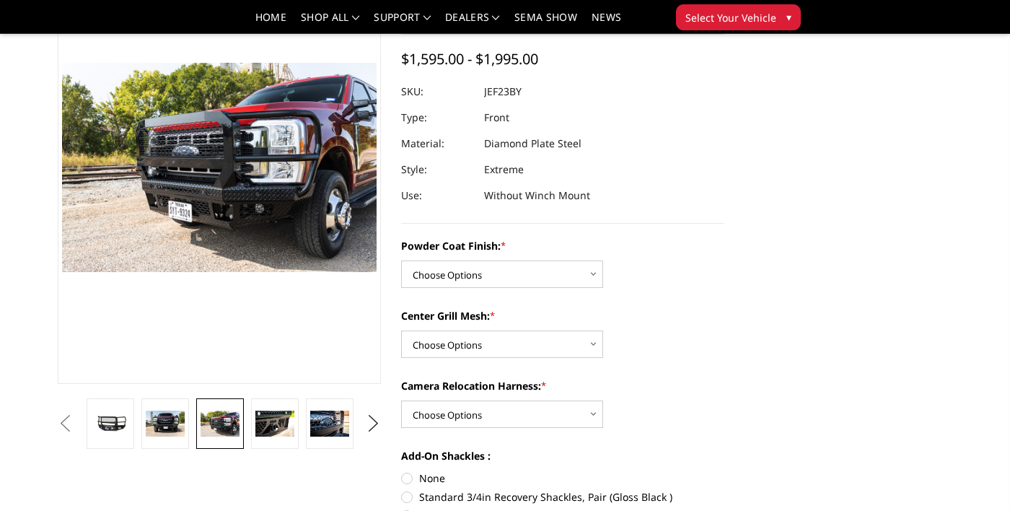
scroll to position [0, 0]
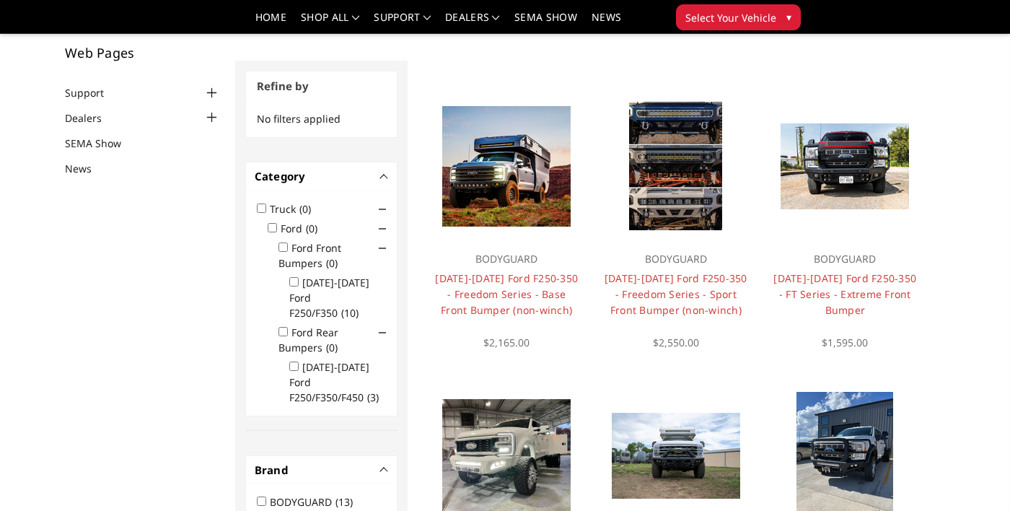
scroll to position [83, 0]
